Goal: Information Seeking & Learning: Learn about a topic

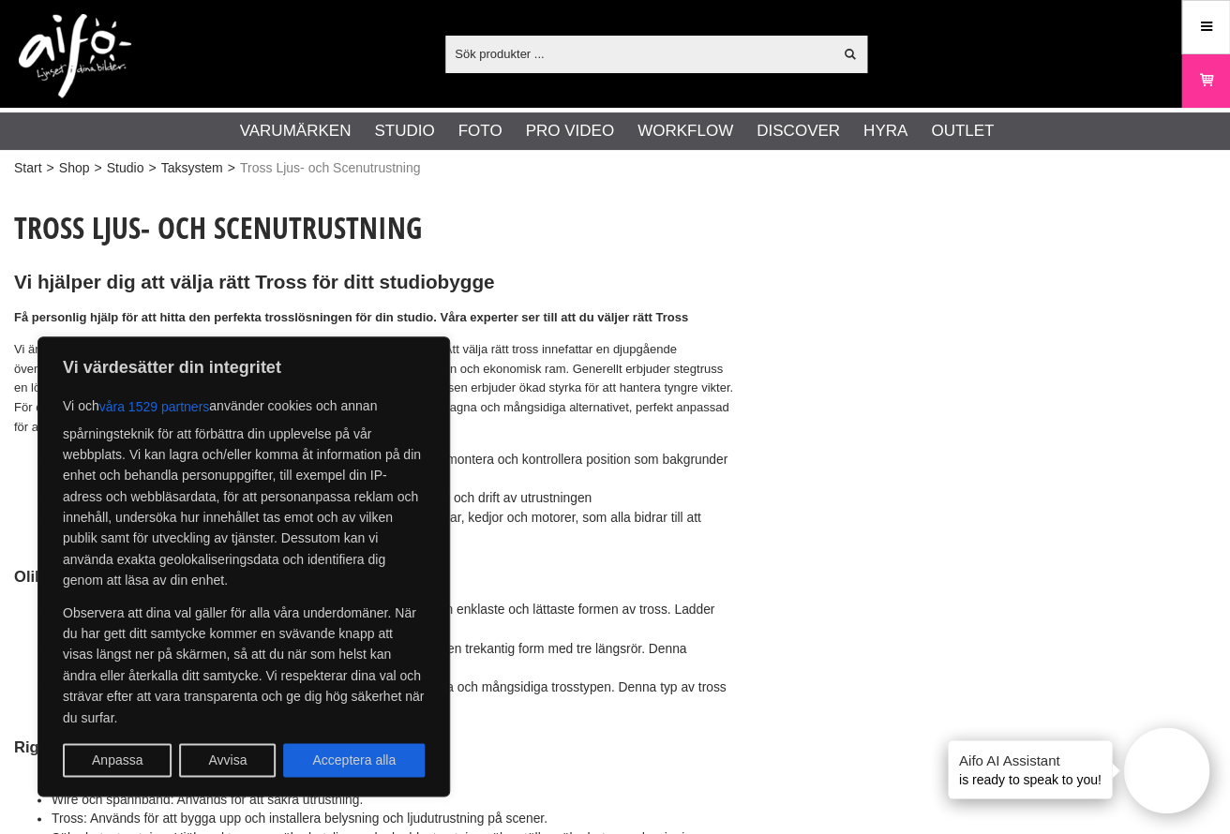
click at [682, 590] on div "Tross Ljus- och Scenutrustning Vi hjälper dig att välja rätt Tross för ditt stu…" at bounding box center [374, 727] width 720 height 1040
click at [379, 759] on button "Acceptera alla" at bounding box center [354, 760] width 142 height 34
checkbox input "true"
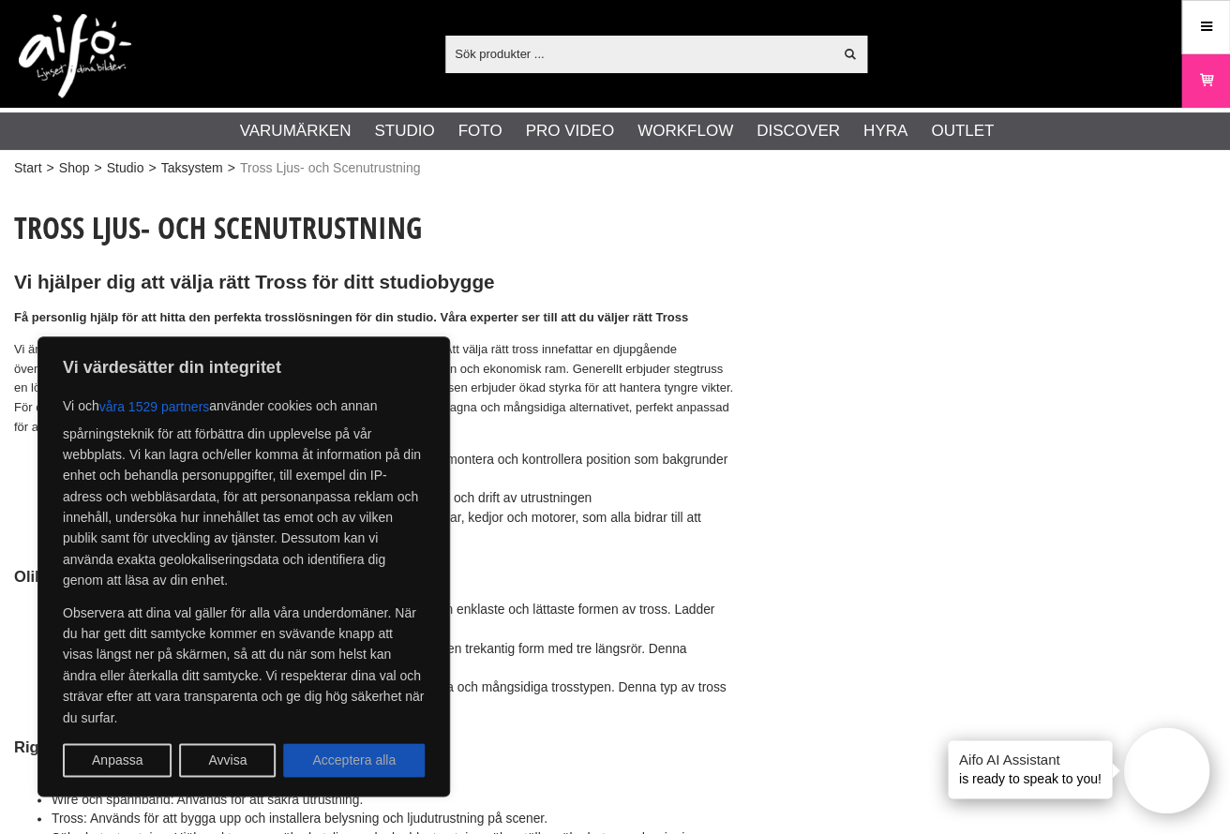
checkbox input "true"
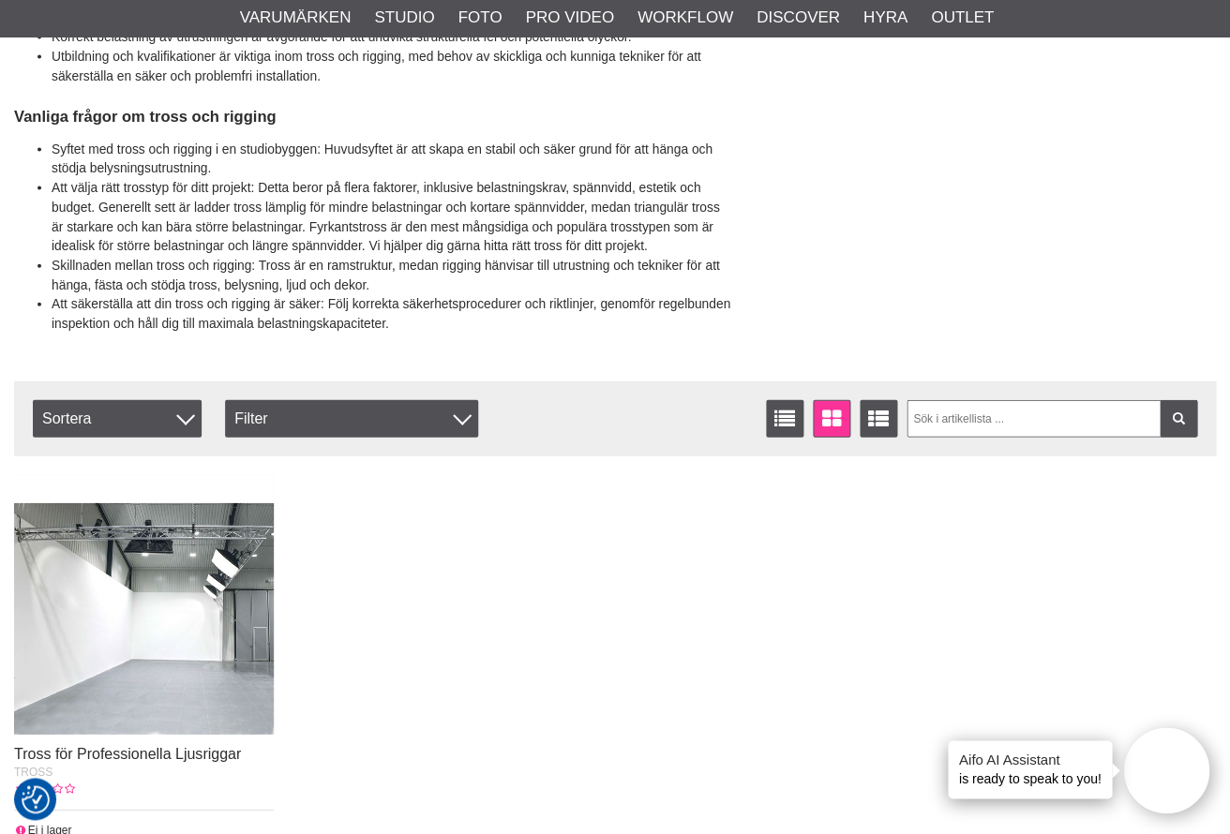
scroll to position [1033, 0]
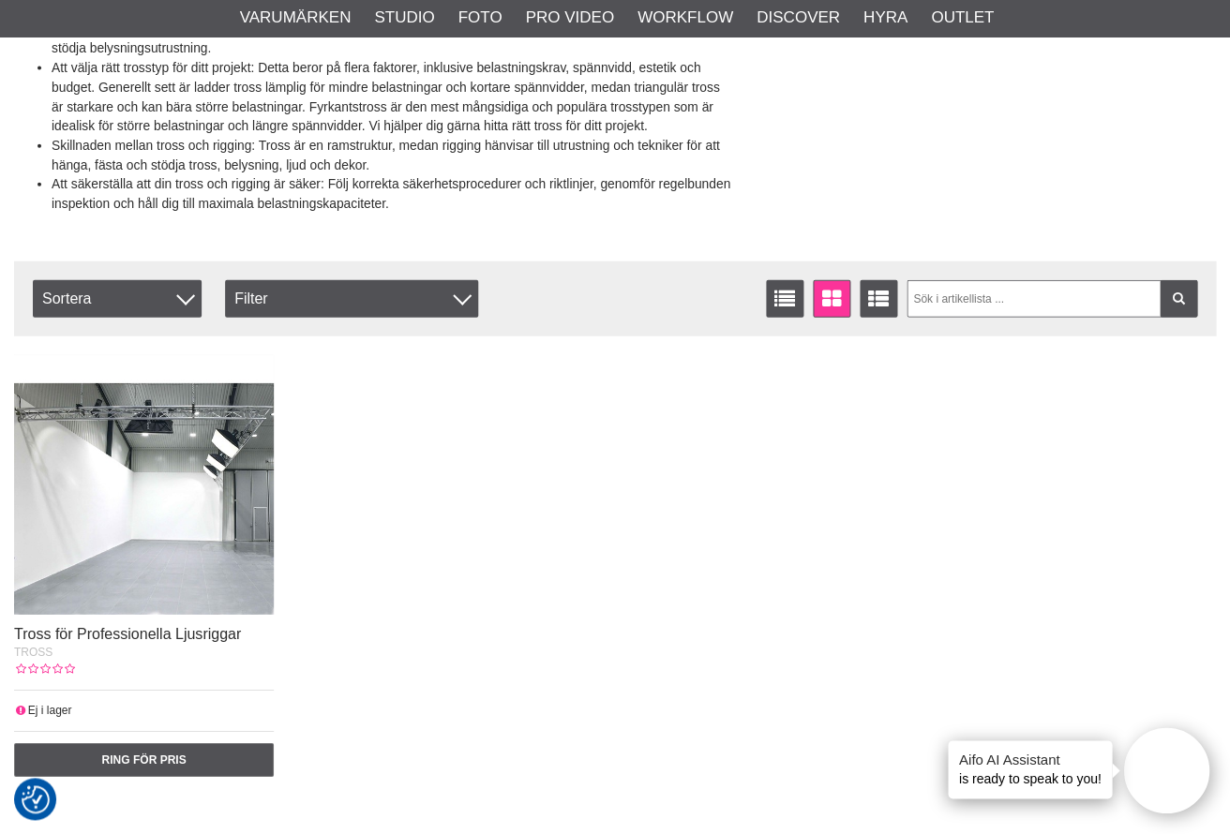
click at [177, 487] on img at bounding box center [144, 485] width 260 height 260
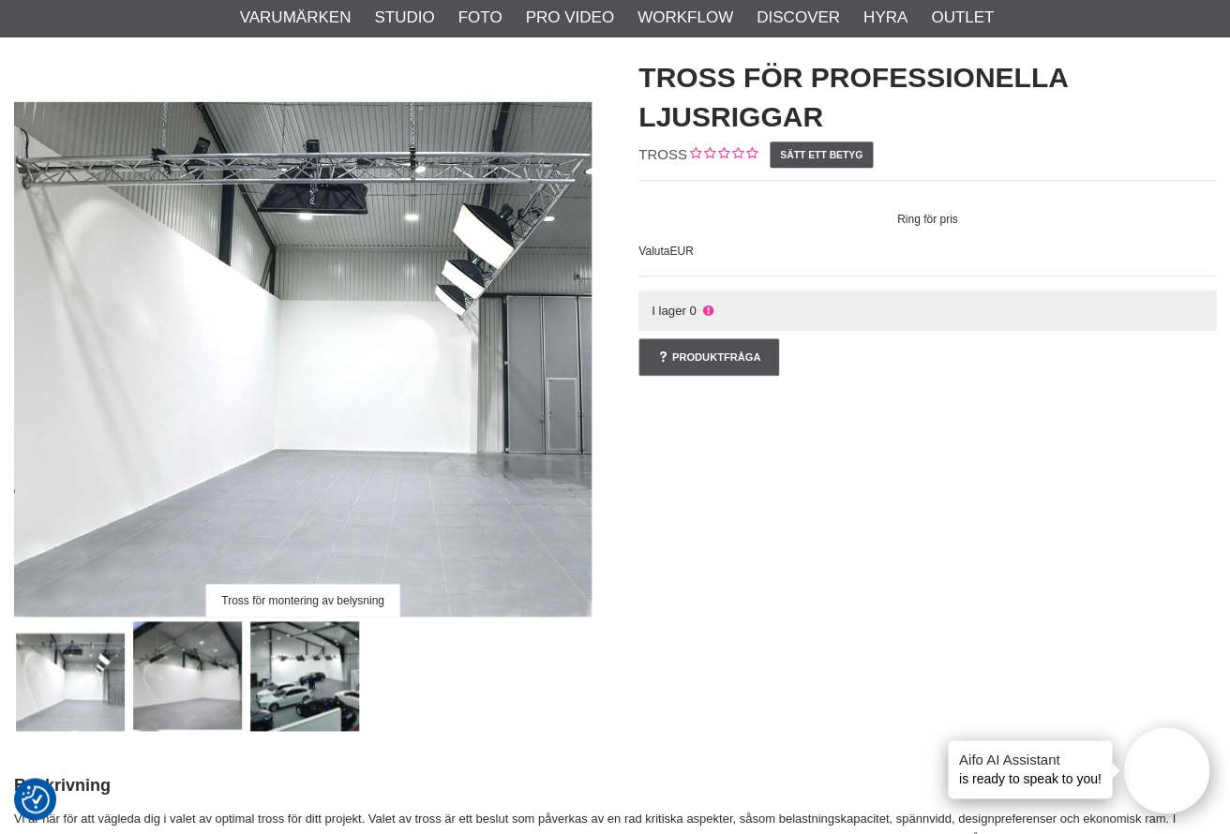
scroll to position [171, 0]
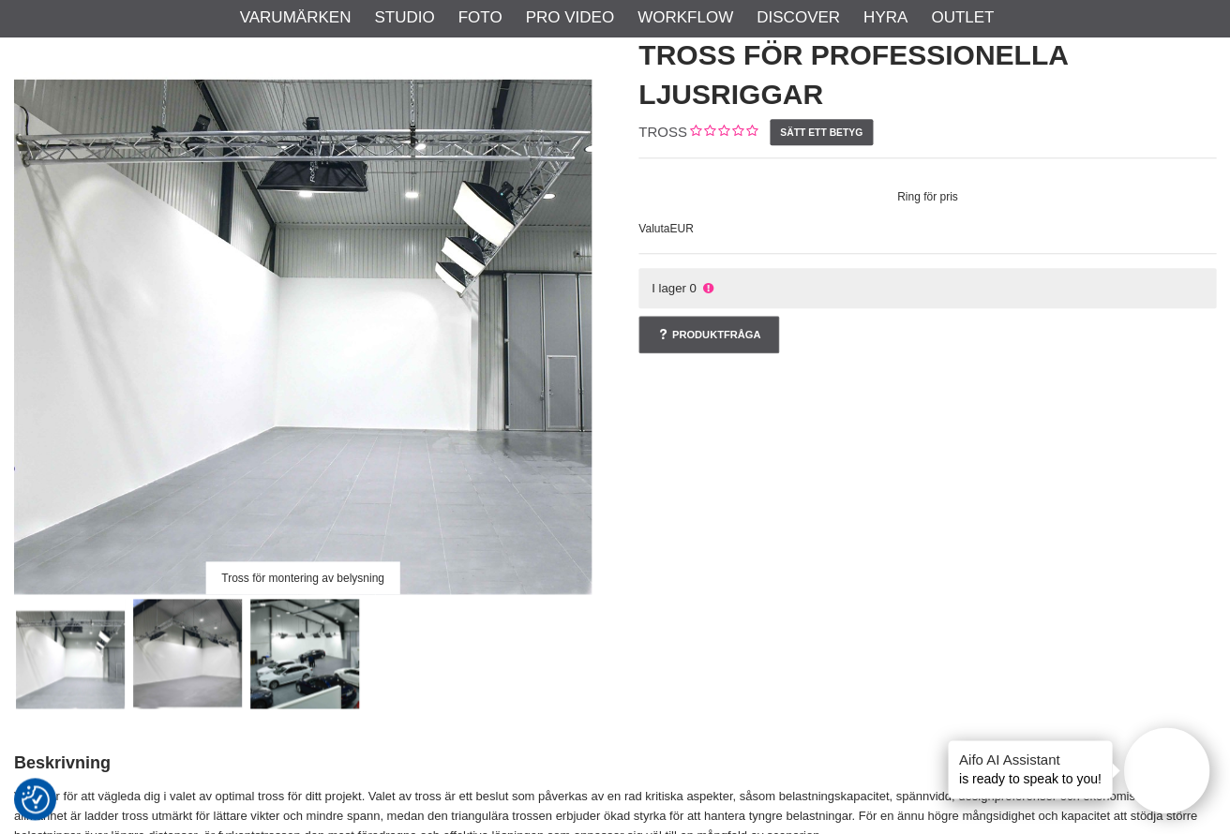
click at [209, 652] on img at bounding box center [188, 654] width 110 height 110
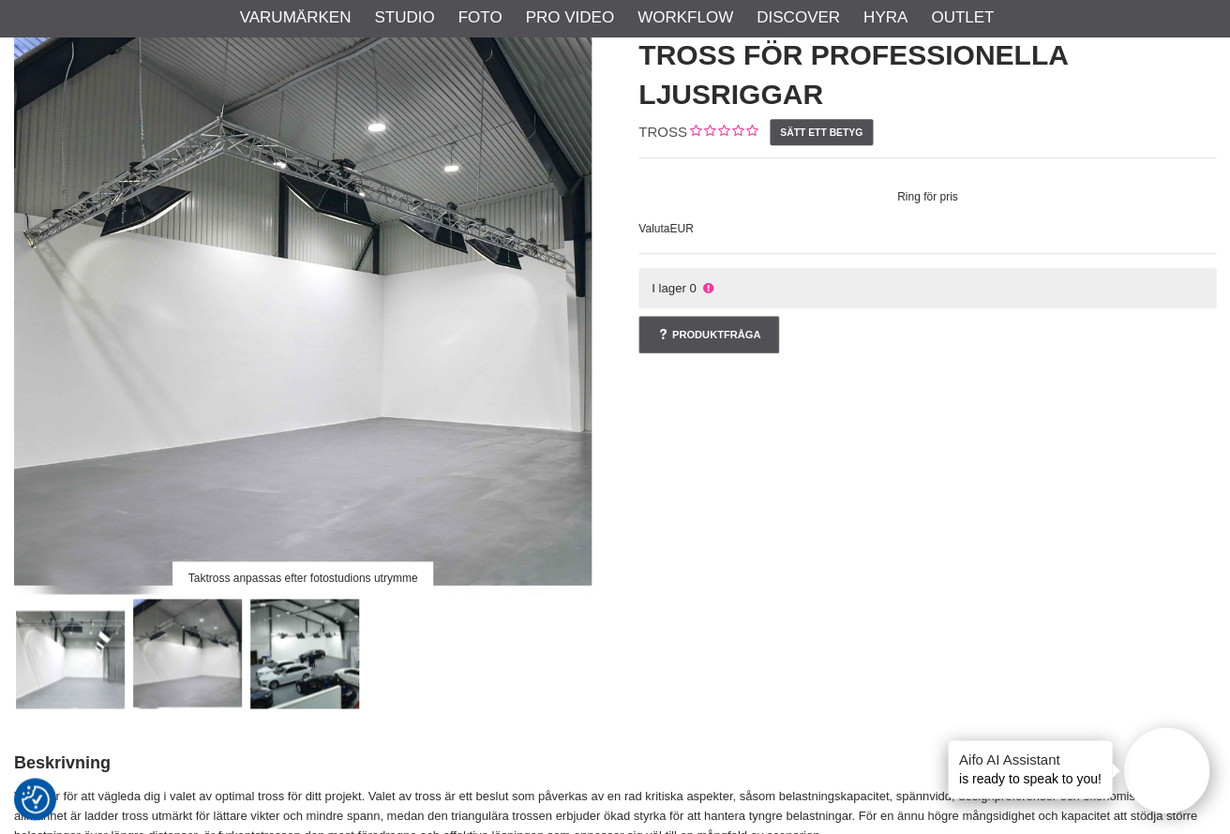
click at [321, 645] on img at bounding box center [305, 654] width 110 height 110
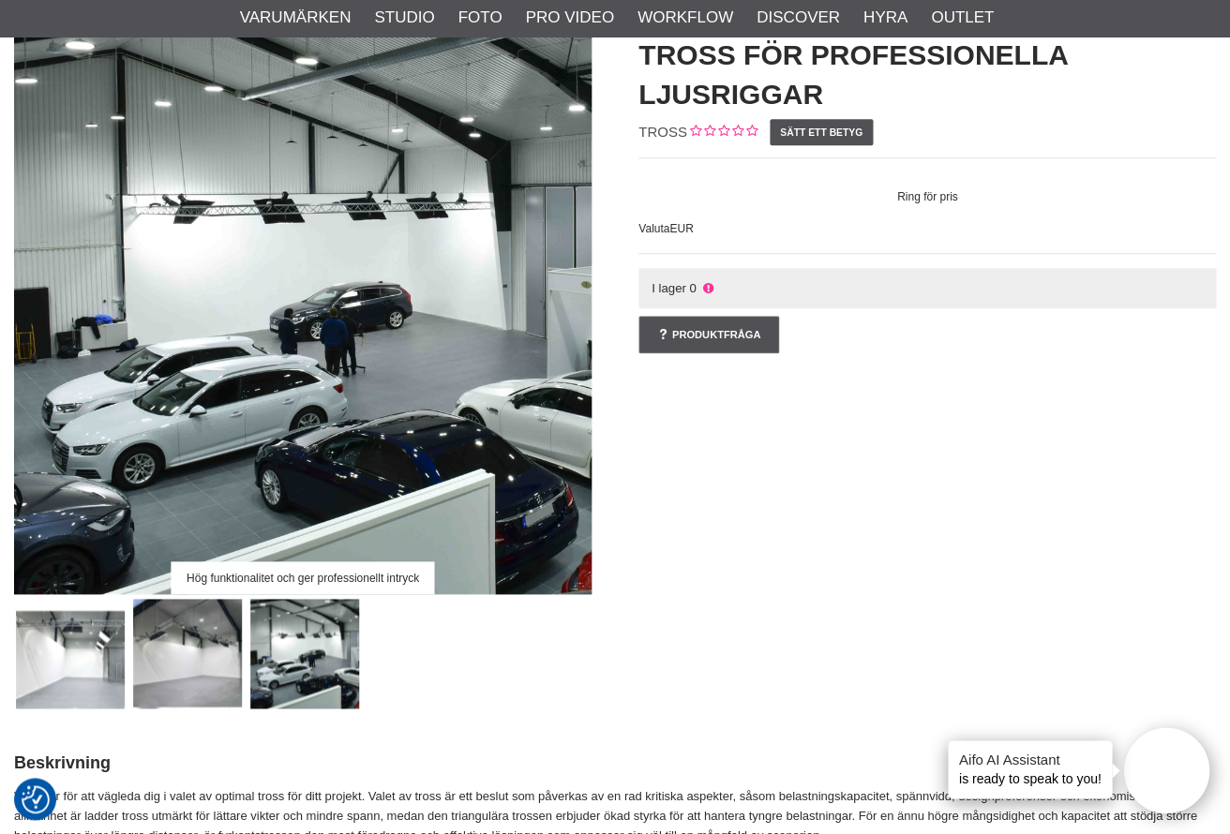
click at [813, 532] on div "Hög funktionalitet och ger professionellt intryck Tross för Professionella Ljus…" at bounding box center [615, 363] width 1249 height 692
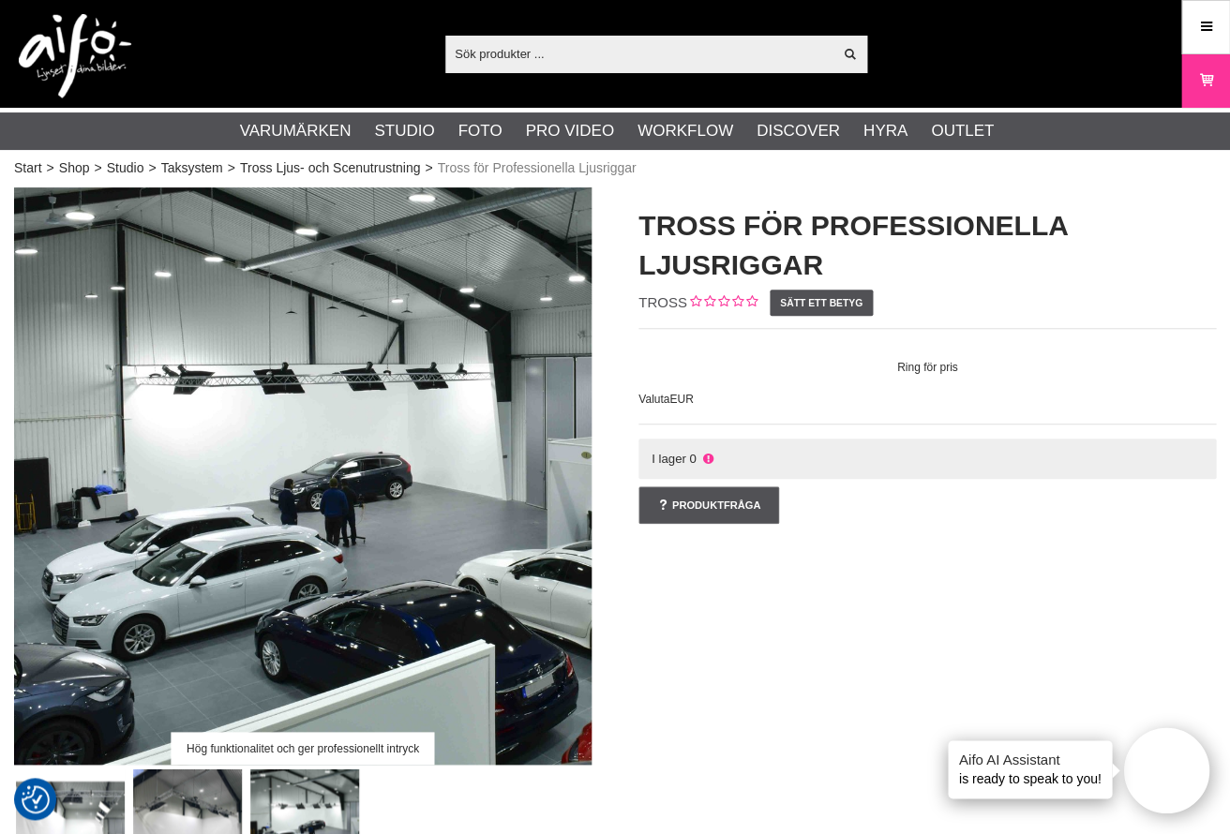
click at [549, 174] on span "Tross för Professionella Ljusriggar" at bounding box center [537, 168] width 199 height 20
click at [354, 170] on link "Tross Ljus- och Scenutrustning" at bounding box center [330, 168] width 180 height 20
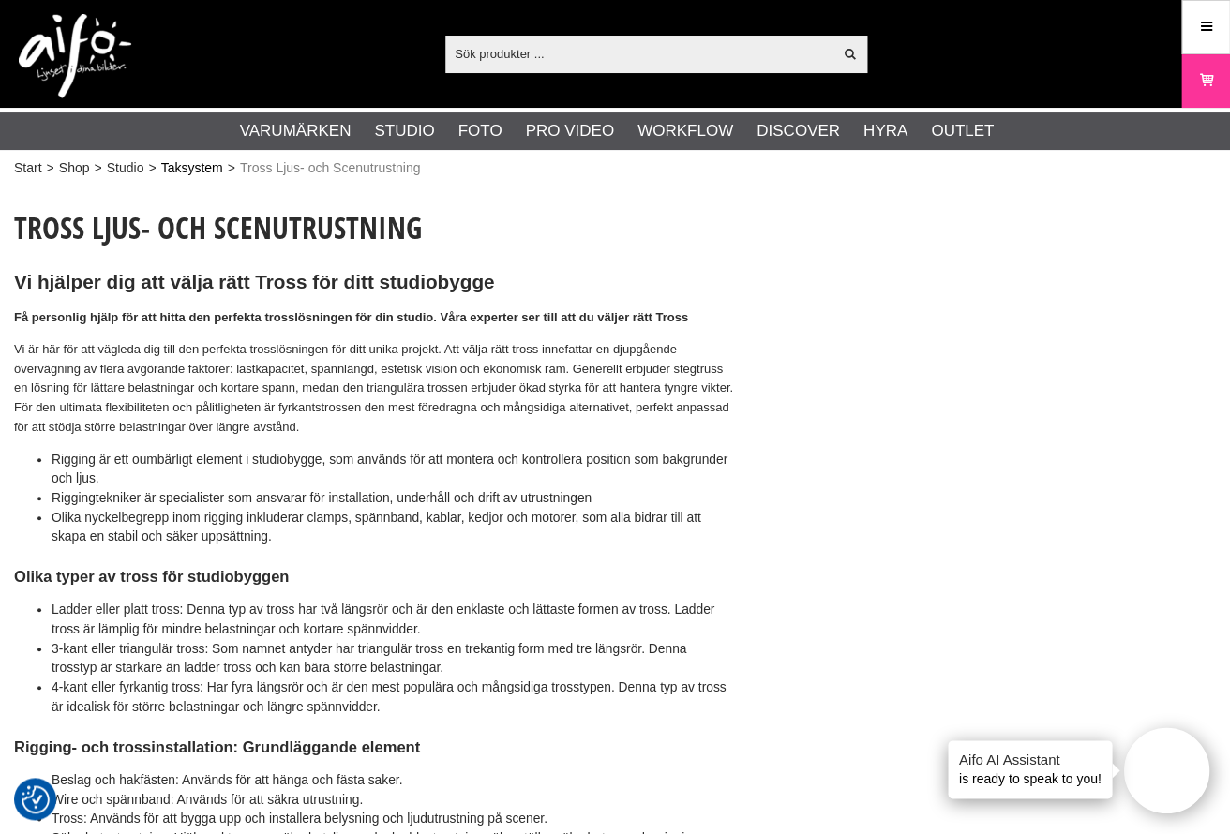
click at [199, 169] on link "Taksystem" at bounding box center [192, 168] width 62 height 20
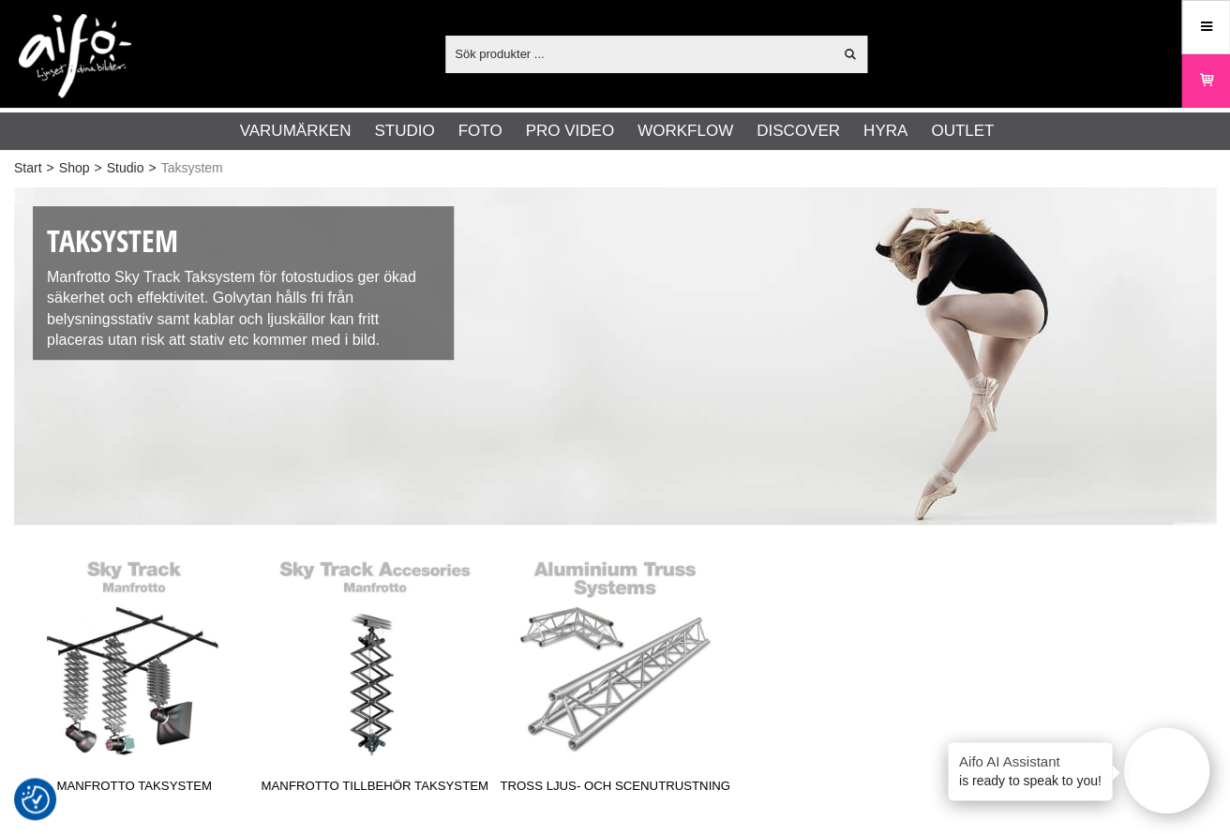
scroll to position [206, 0]
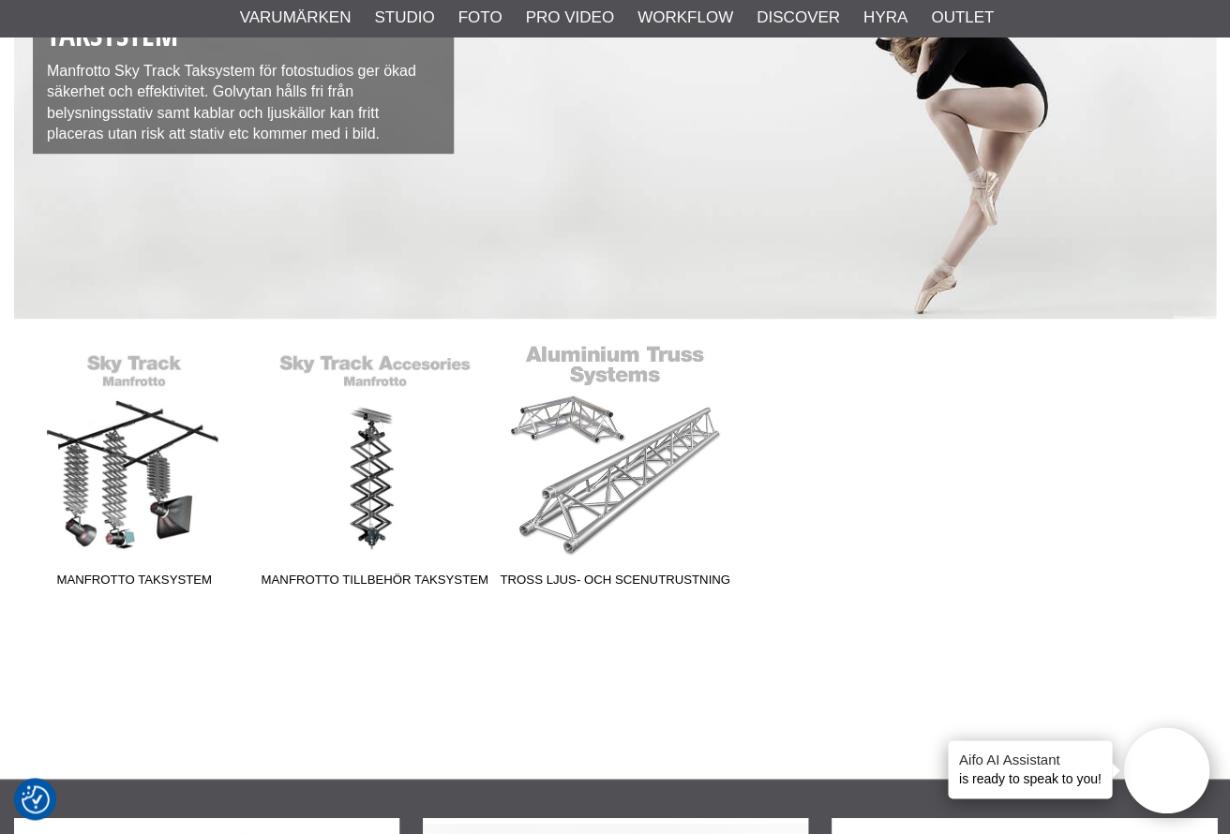
click at [617, 479] on link "Tross Ljus- och Scenutrustning" at bounding box center [615, 469] width 240 height 253
